Goal: Check status: Check status

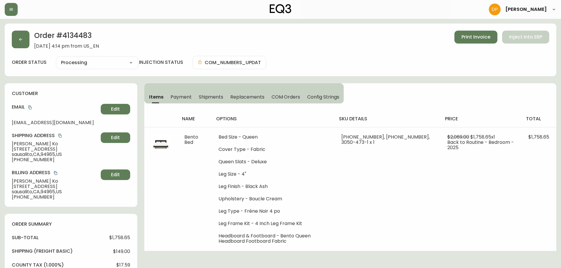
click at [22, 42] on icon "button" at bounding box center [20, 39] width 5 height 5
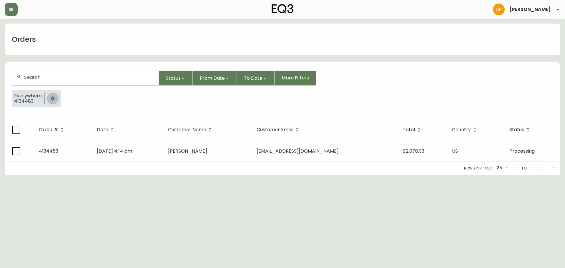
click at [54, 97] on icon "button" at bounding box center [52, 98] width 5 height 5
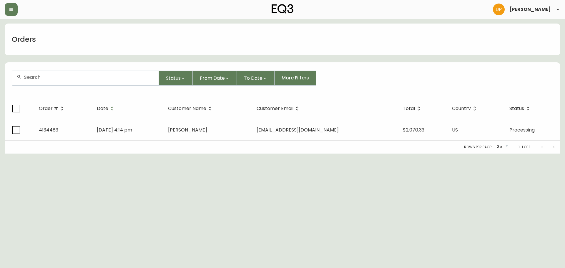
click at [55, 84] on div at bounding box center [85, 78] width 147 height 14
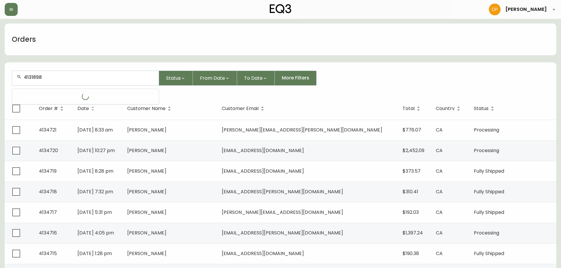
type input "4131898"
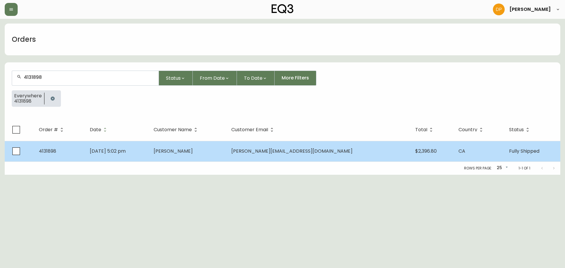
click at [149, 154] on td "[DATE] 5:02 pm" at bounding box center [117, 151] width 64 height 21
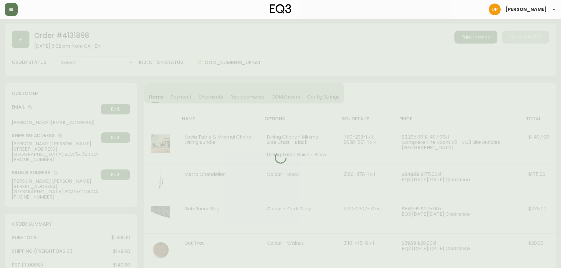
type input "Fully Shipped"
select select "FULLY_SHIPPED"
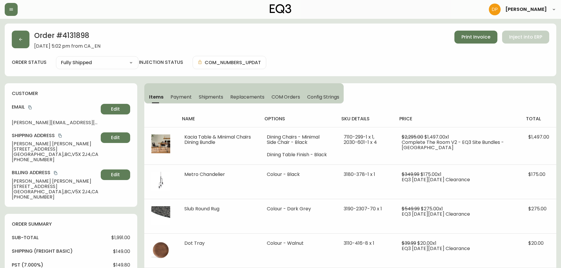
drag, startPoint x: 227, startPoint y: 98, endPoint x: 224, endPoint y: 98, distance: 3.0
click at [227, 98] on button "Replacements" at bounding box center [247, 96] width 41 height 13
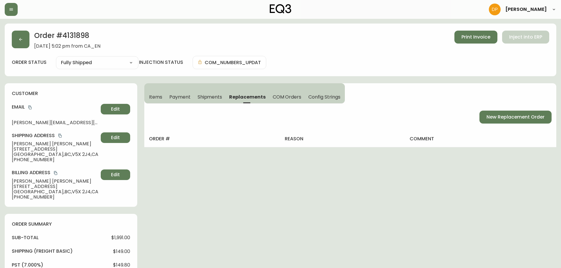
click at [219, 98] on span "Shipments" at bounding box center [210, 97] width 25 height 6
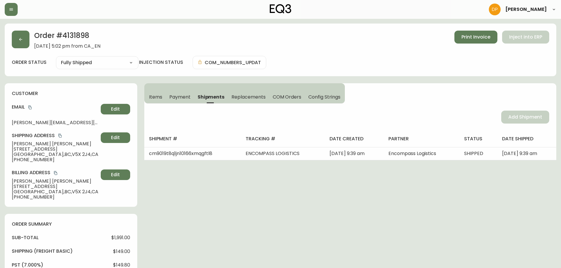
click at [161, 100] on span "Items" at bounding box center [155, 97] width 13 height 6
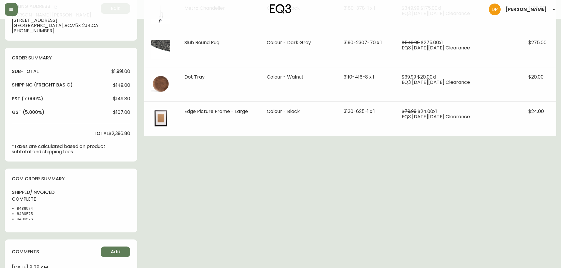
scroll to position [177, 0]
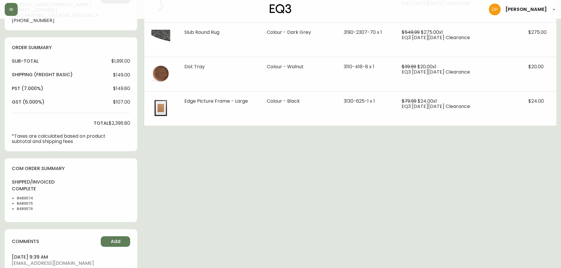
click at [24, 196] on li "8489574" at bounding box center [32, 198] width 30 height 5
copy li "8489574"
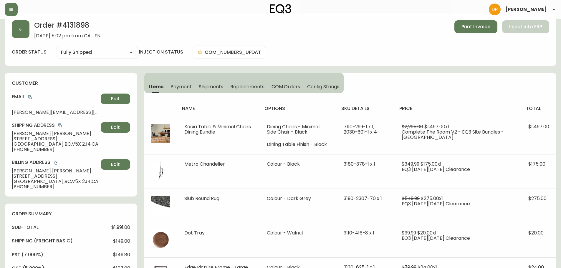
scroll to position [0, 0]
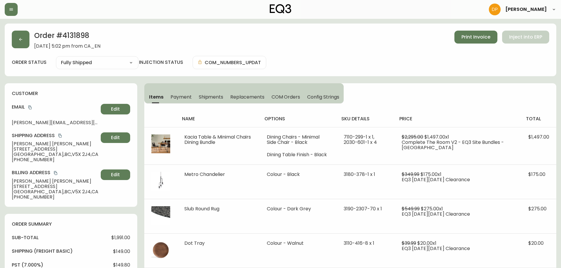
click at [80, 34] on h2 "Order # 4131898" at bounding box center [67, 37] width 66 height 13
copy h2 "4131898"
click at [359, 107] on div "name options sku details price total Kacia Table & Minimal Chairs Dining Bundle…" at bounding box center [350, 203] width 412 height 199
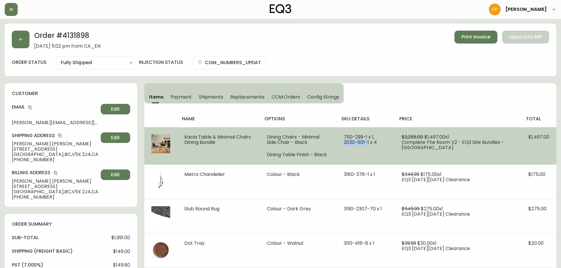
drag, startPoint x: 395, startPoint y: 135, endPoint x: 373, endPoint y: 142, distance: 23.0
click at [373, 142] on span "7110-299-1 x 1, 2030-601-1 x 4" at bounding box center [360, 140] width 33 height 12
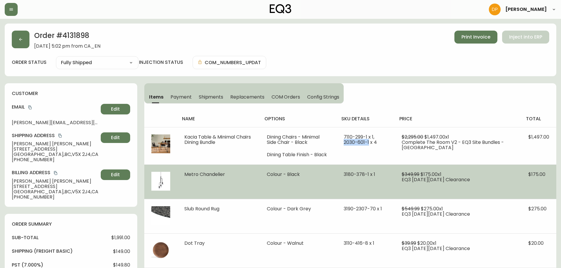
copy span "[PHONE_NUMBER]"
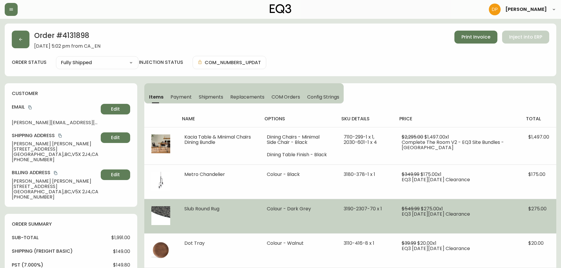
click at [337, 212] on td "Colour - Dark Grey" at bounding box center [298, 216] width 77 height 34
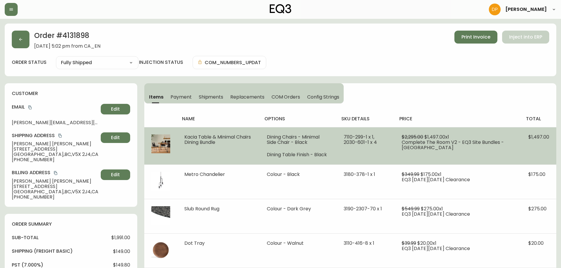
scroll to position [147, 0]
